Goal: Information Seeking & Learning: Learn about a topic

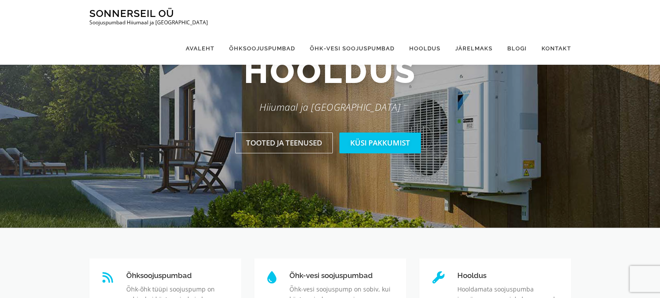
scroll to position [86, 0]
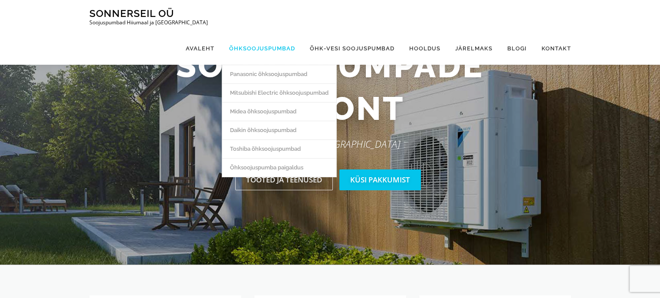
click at [279, 32] on link "Õhksoojuspumbad" at bounding box center [262, 48] width 81 height 33
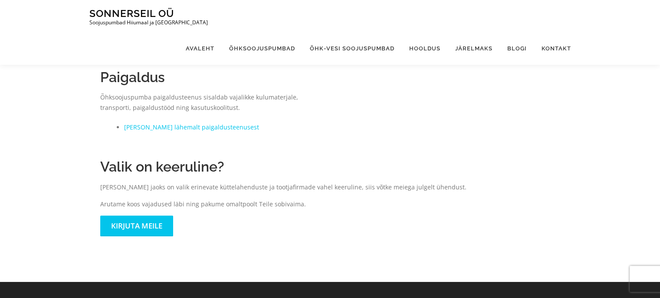
scroll to position [405, 0]
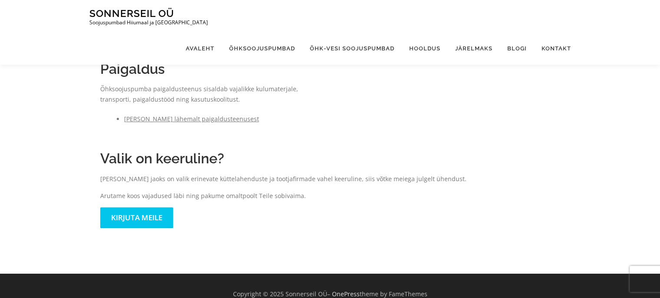
click at [180, 120] on link "Loe lähemalt paigaldusteenusest" at bounding box center [191, 119] width 135 height 8
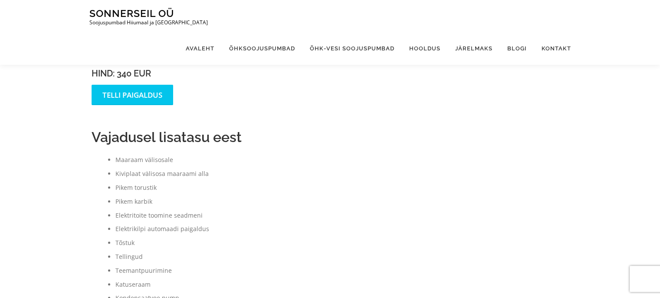
scroll to position [231, 0]
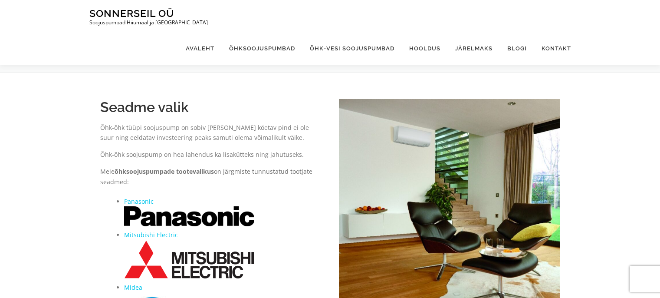
scroll to position [405, 0]
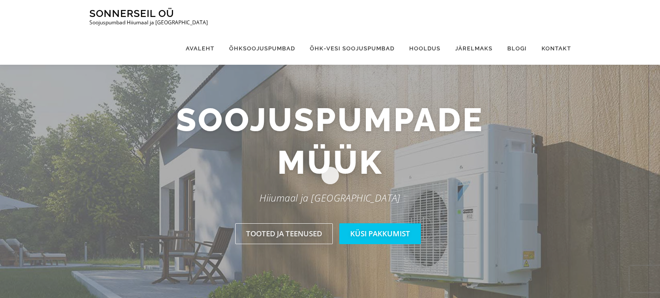
scroll to position [75, 0]
